Goal: Find specific page/section: Find specific page/section

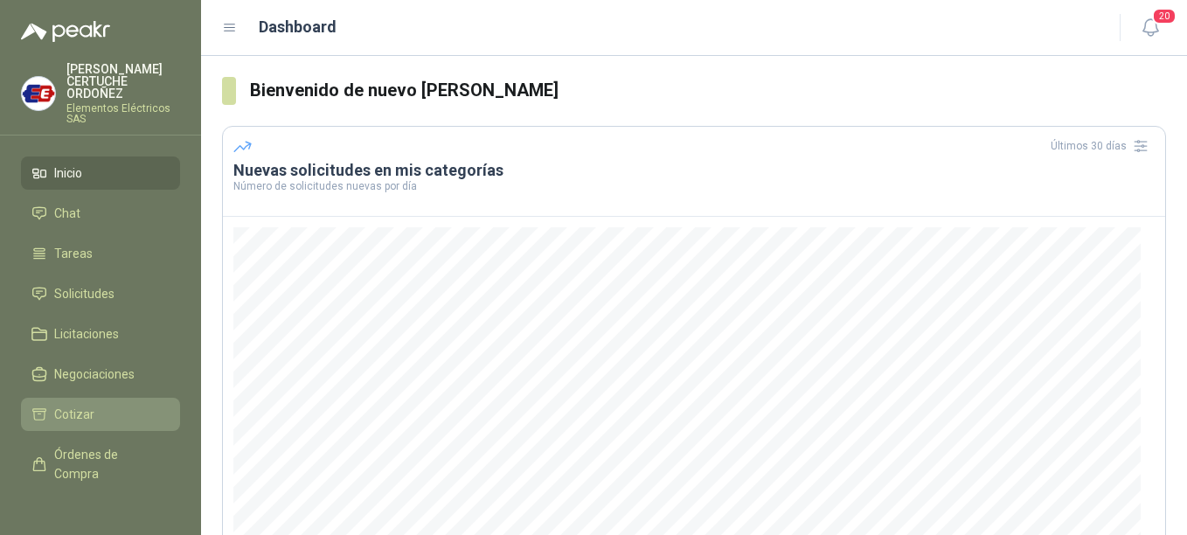
click at [98, 412] on li "Cotizar" at bounding box center [100, 414] width 138 height 19
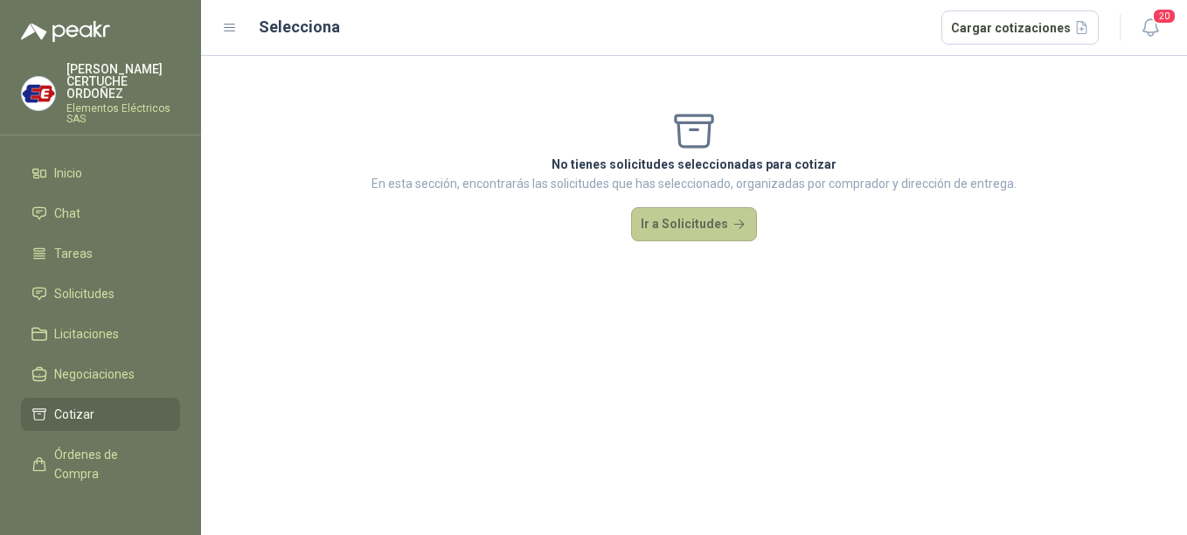
click at [702, 220] on button "Ir a Solicitudes" at bounding box center [694, 224] width 126 height 35
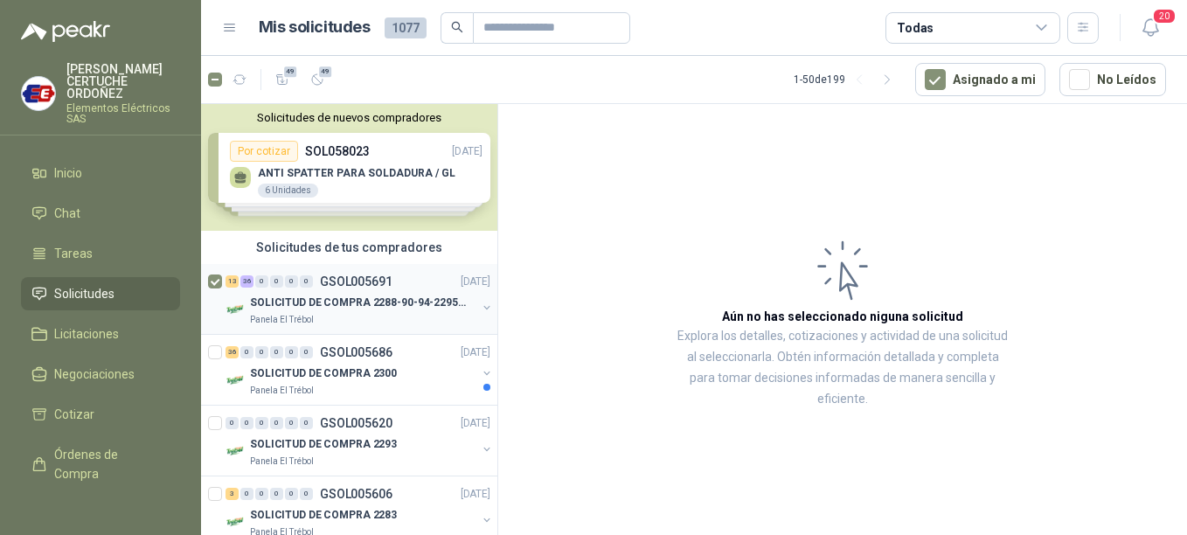
click at [343, 296] on p "SOLICITUD DE COMPRA 2288-90-94-2295-96-2301-02-04" at bounding box center [359, 303] width 218 height 17
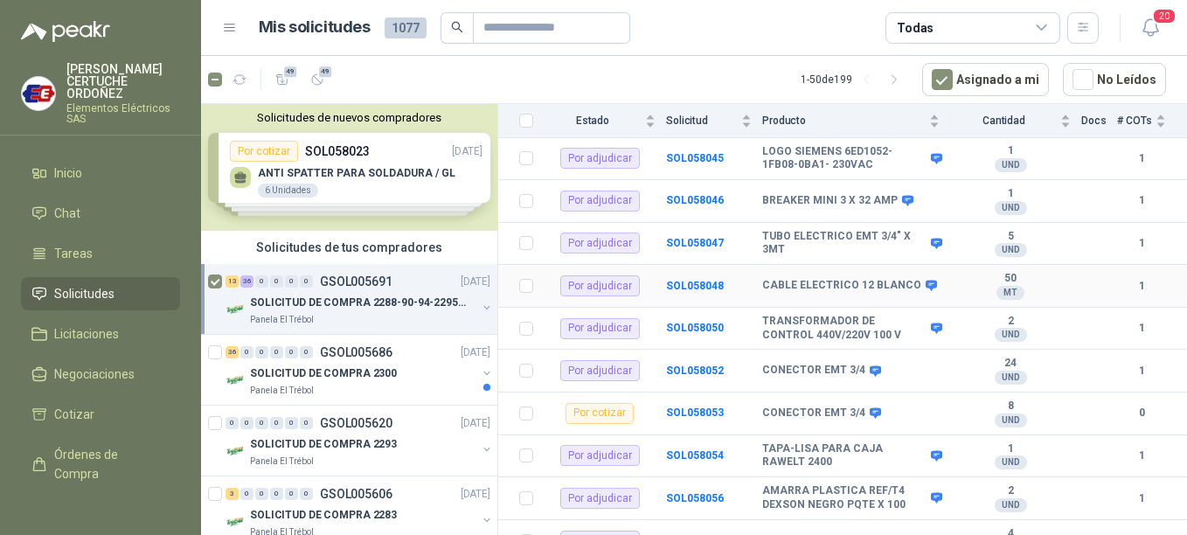
scroll to position [1137, 0]
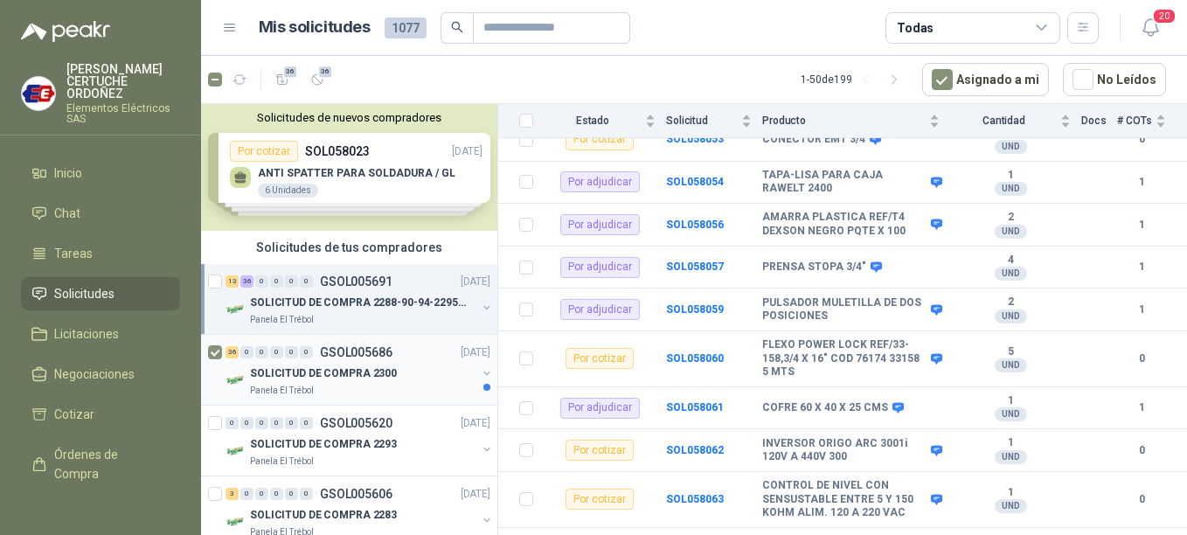
click at [302, 363] on div "SOLICITUD DE COMPRA 2300" at bounding box center [363, 373] width 226 height 21
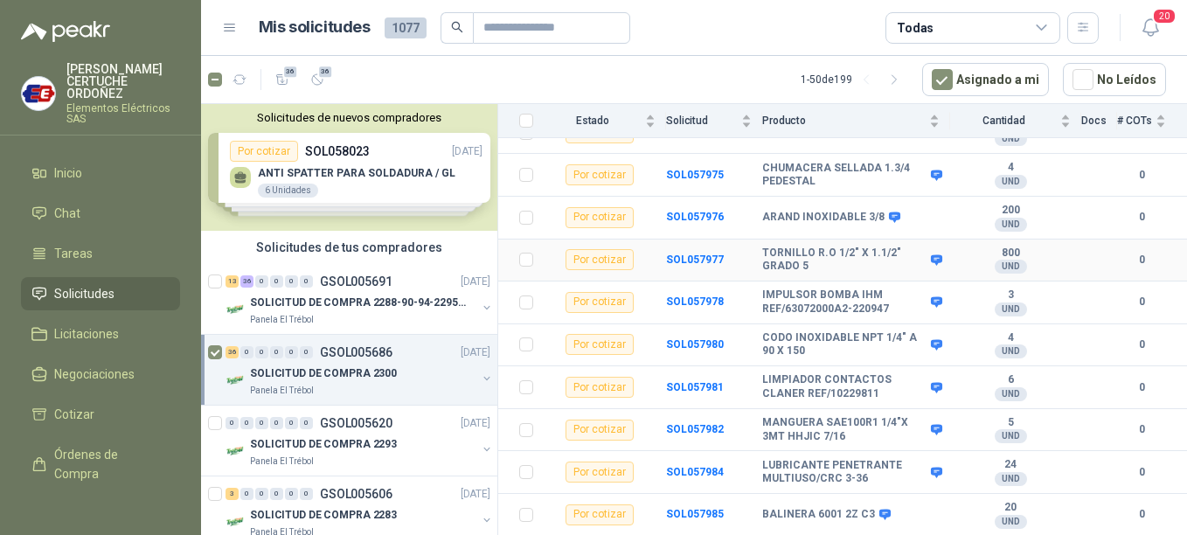
scroll to position [1380, 0]
